Goal: Submit feedback/report problem

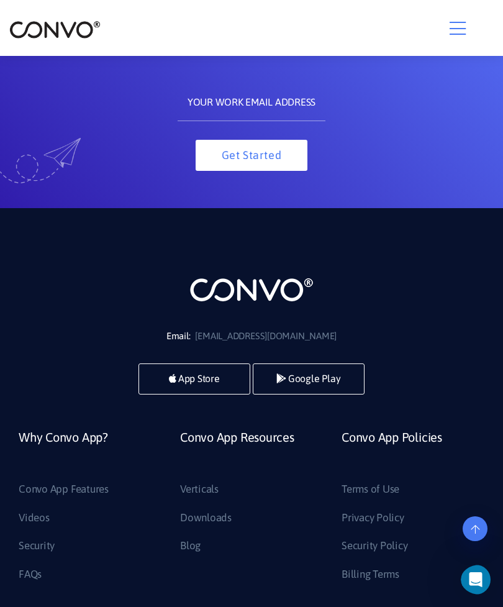
scroll to position [379, 0]
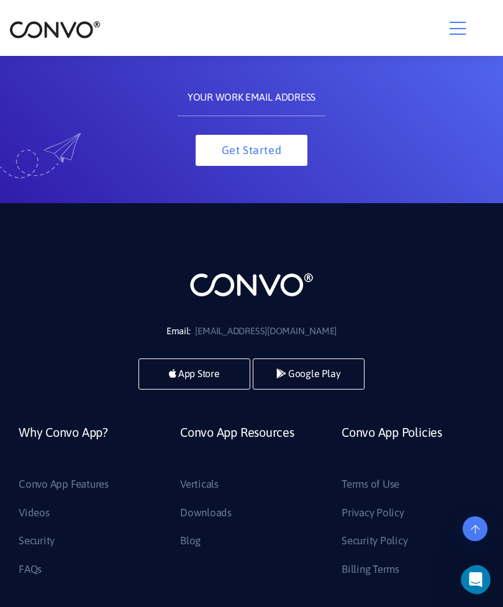
click at [476, 580] on icon "Open Intercom Messenger" at bounding box center [476, 580] width 20 height 20
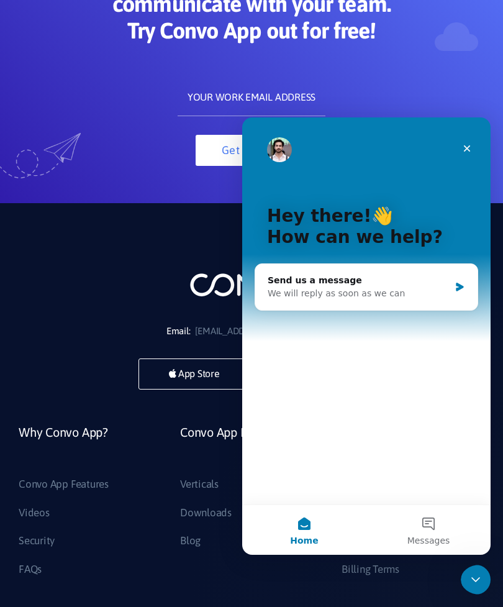
scroll to position [0, 0]
click at [373, 290] on div "We will reply as soon as we can" at bounding box center [359, 293] width 182 height 13
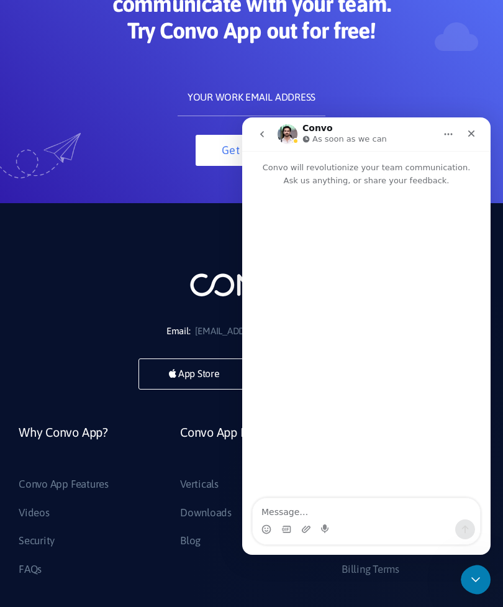
click at [307, 508] on textarea "Message…" at bounding box center [366, 508] width 227 height 21
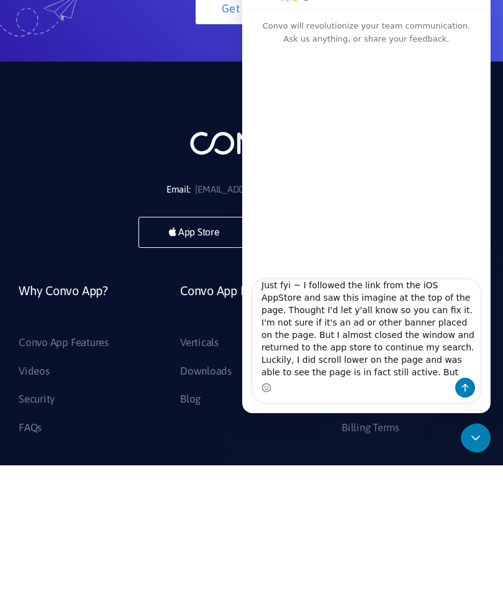
scroll to position [22, 0]
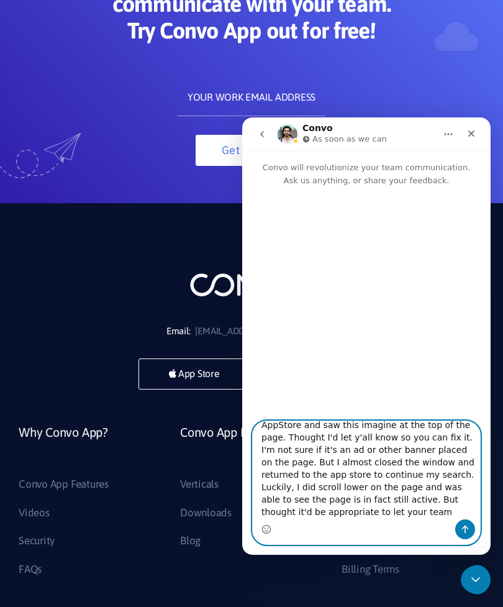
type textarea "Just fyi ~ I followed the link from the iOS AppStore and saw this imagine at th…"
click at [470, 531] on icon "Send a message…" at bounding box center [465, 529] width 10 height 10
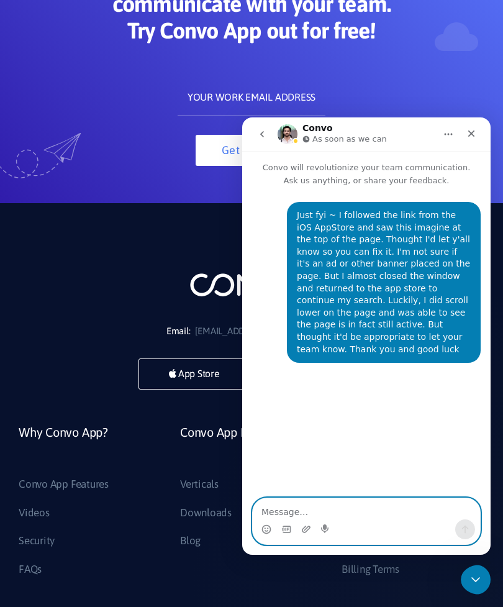
scroll to position [0, 0]
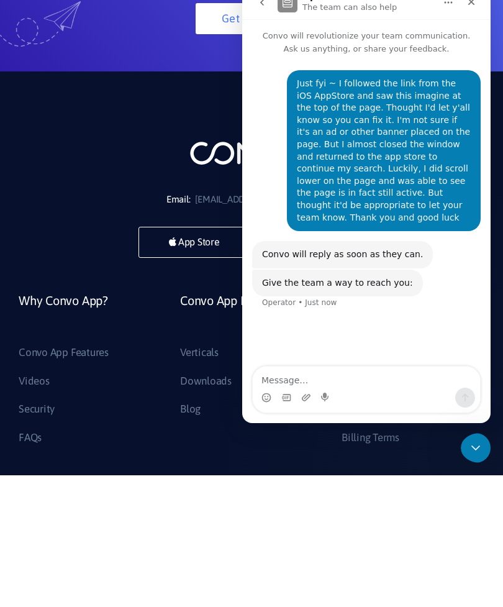
click at [305, 0] on html "Skip to the content Convo AI Consulting Convo App Convo App Features Jobs Conta…" at bounding box center [251, 0] width 503 height 0
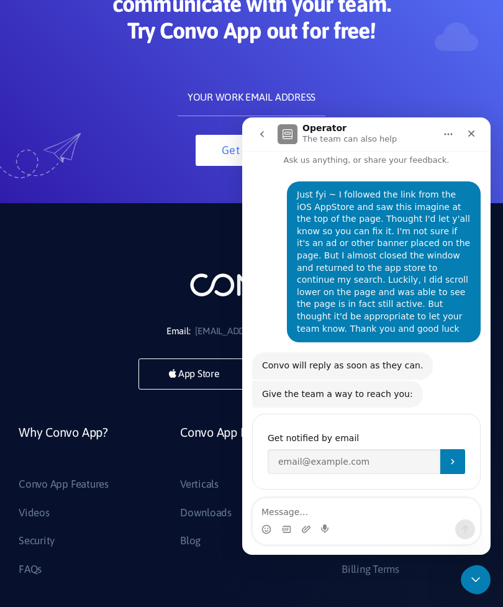
scroll to position [25, 0]
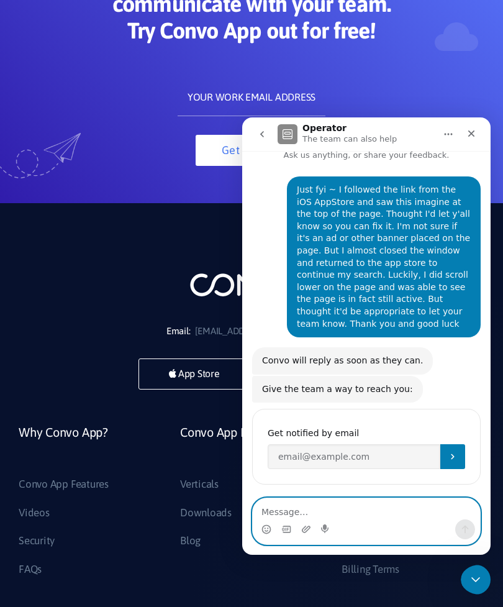
click at [309, 526] on icon "Upload attachment" at bounding box center [306, 529] width 10 height 10
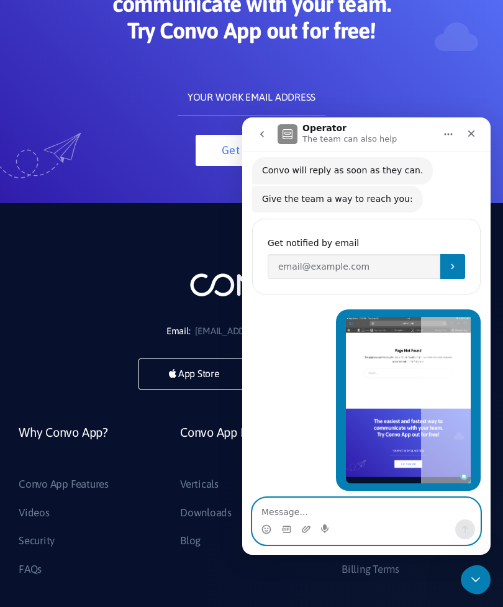
scroll to position [217, 0]
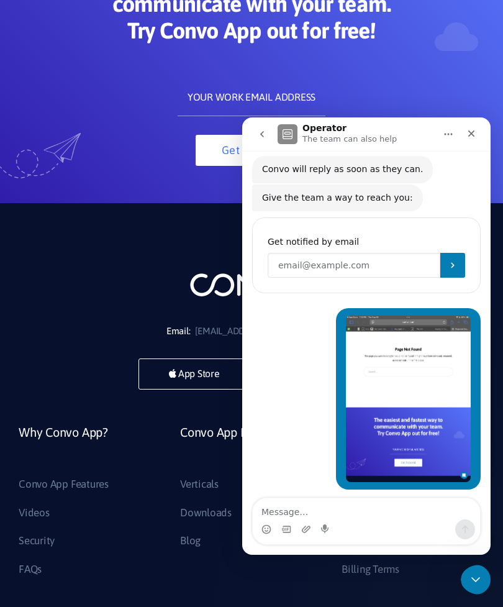
click at [312, 257] on input "Enter your email" at bounding box center [354, 265] width 173 height 25
type input "mo"
type input "[EMAIL_ADDRESS][DOMAIN_NAME]"
click at [458, 260] on button "Submit" at bounding box center [452, 265] width 25 height 25
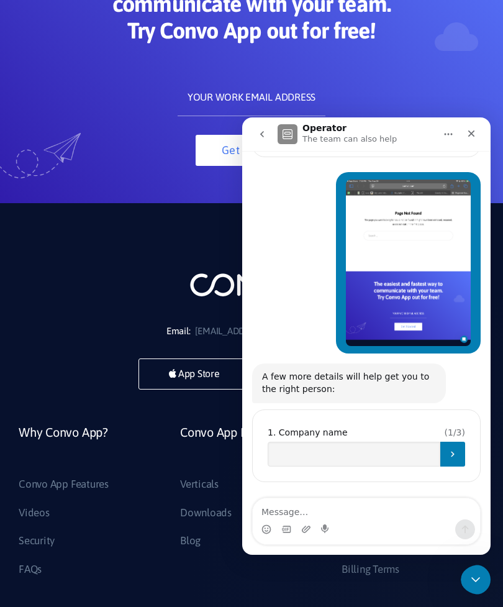
scroll to position [339, 0]
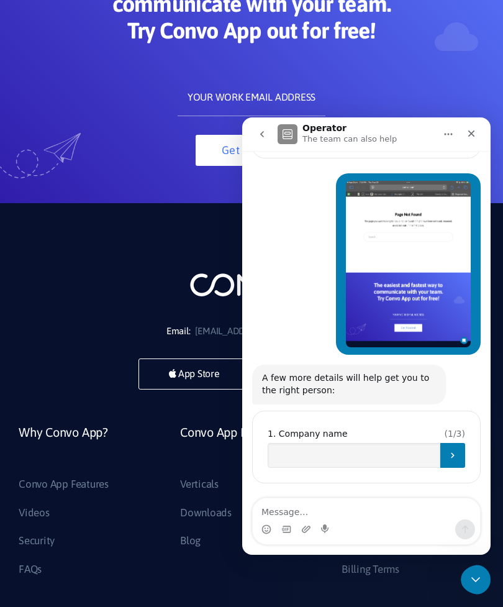
click at [453, 453] on icon "Submit" at bounding box center [453, 455] width 10 height 10
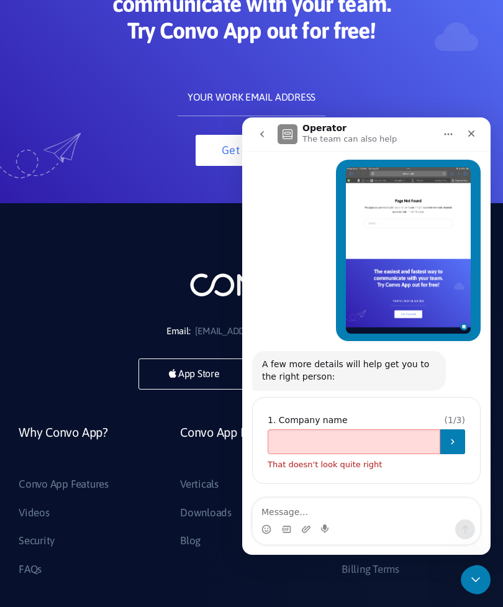
scroll to position [353, 0]
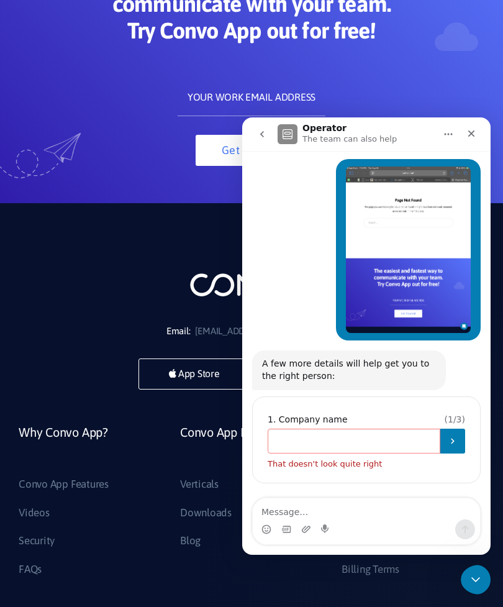
click at [314, 437] on input "Company name" at bounding box center [354, 441] width 173 height 25
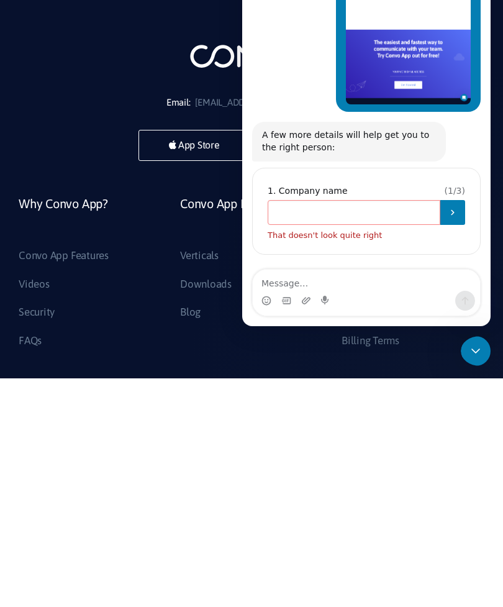
type input "None"
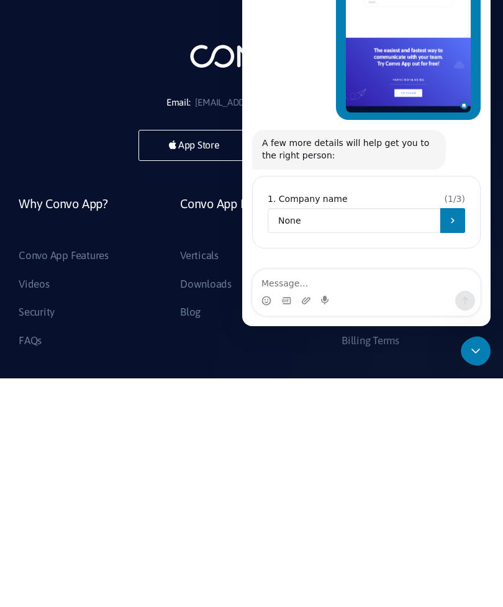
scroll to position [339, 0]
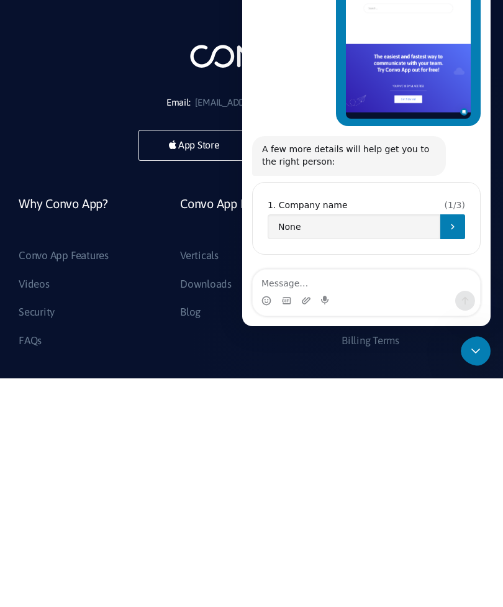
click at [462, 219] on button "Submit" at bounding box center [452, 226] width 25 height 25
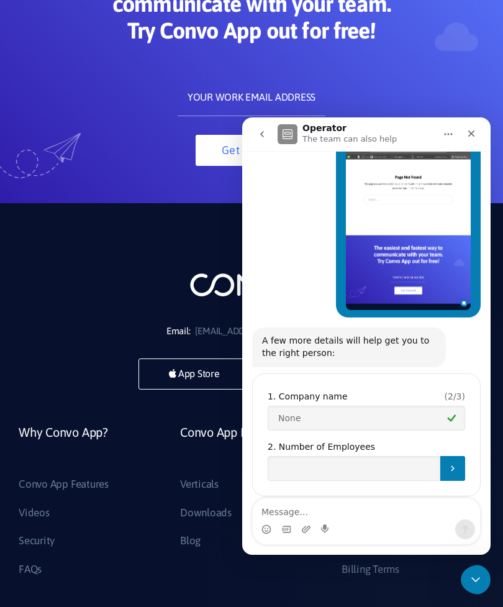
scroll to position [389, 0]
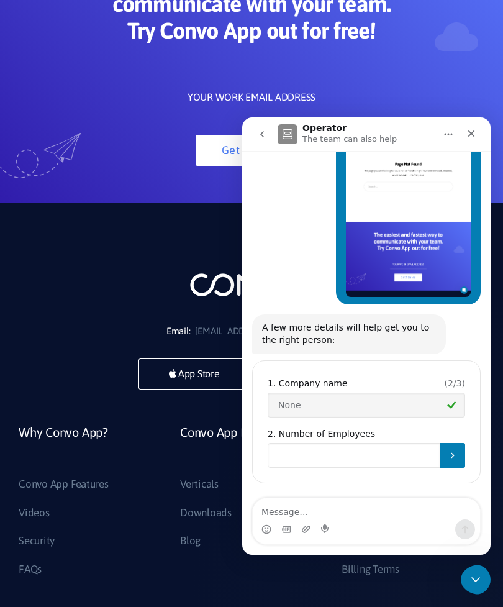
click at [322, 446] on input "Number of Employees" at bounding box center [354, 455] width 173 height 25
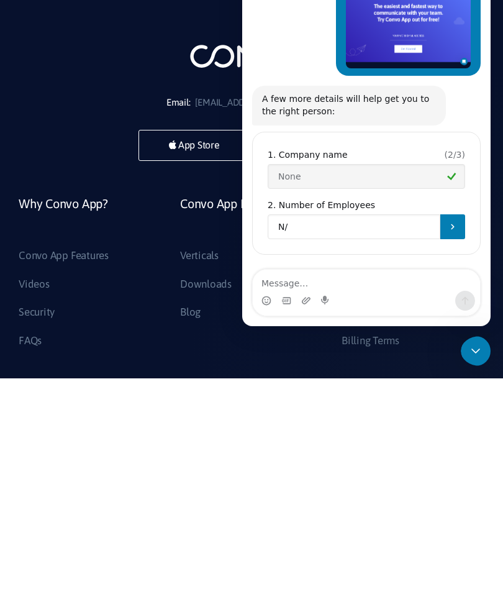
type input "N/a"
click at [460, 219] on button "Submit" at bounding box center [452, 226] width 25 height 25
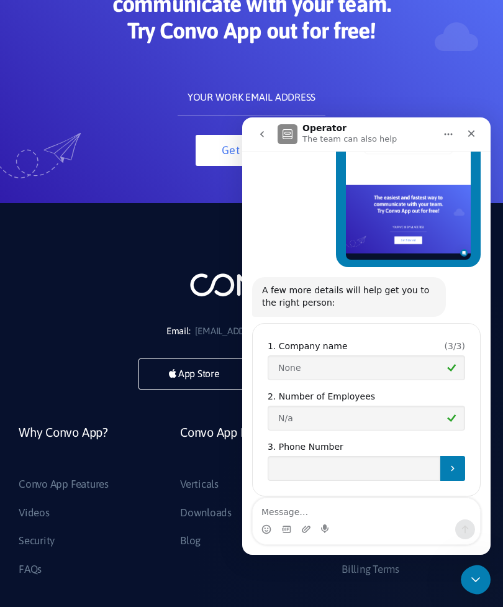
scroll to position [440, 0]
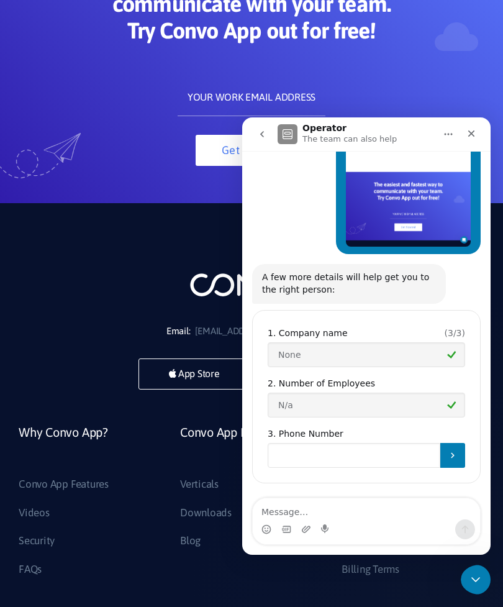
click at [308, 449] on input "Phone Number" at bounding box center [354, 455] width 173 height 25
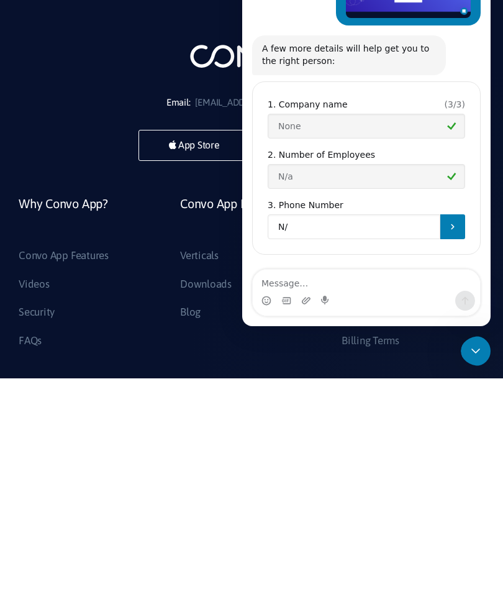
type input "N/a"
click at [454, 224] on icon "Submit" at bounding box center [452, 227] width 3 height 6
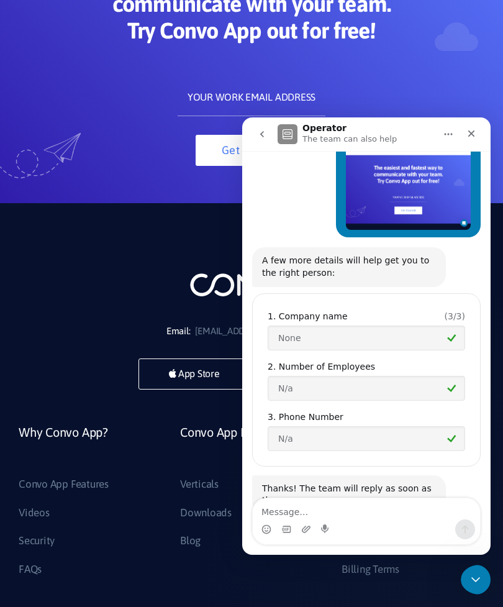
scroll to position [492, 0]
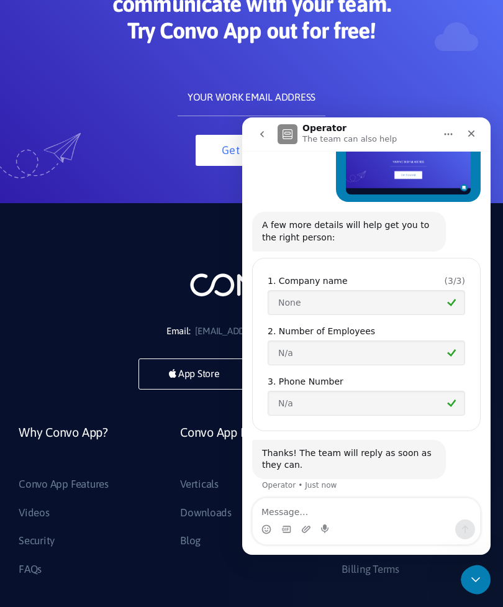
click at [479, 132] on div "Close" at bounding box center [471, 133] width 22 height 22
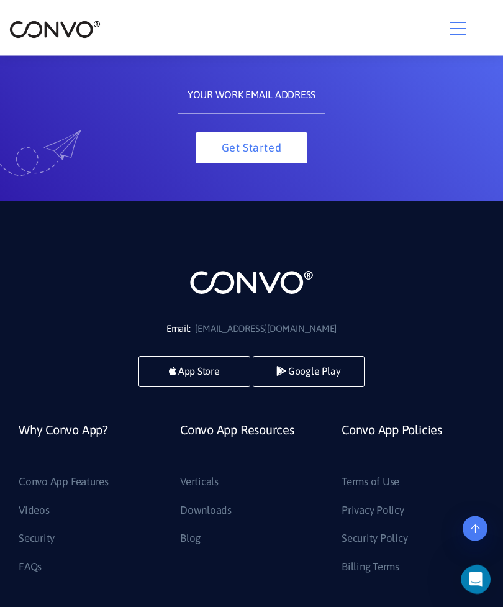
scroll to position [424, 0]
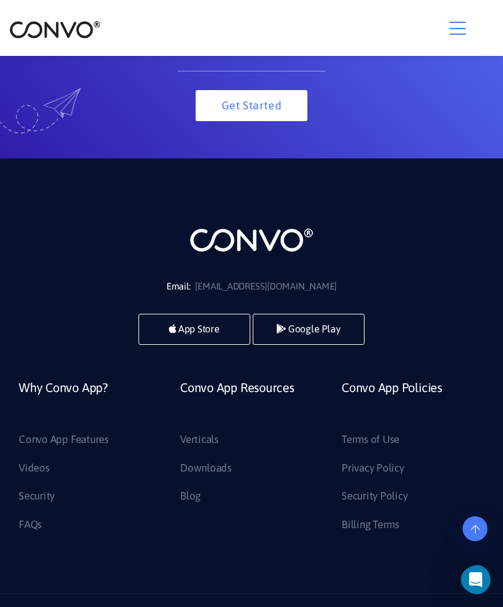
click at [399, 529] on link "Billing Terms" at bounding box center [371, 525] width 58 height 20
